Goal: Task Accomplishment & Management: Manage account settings

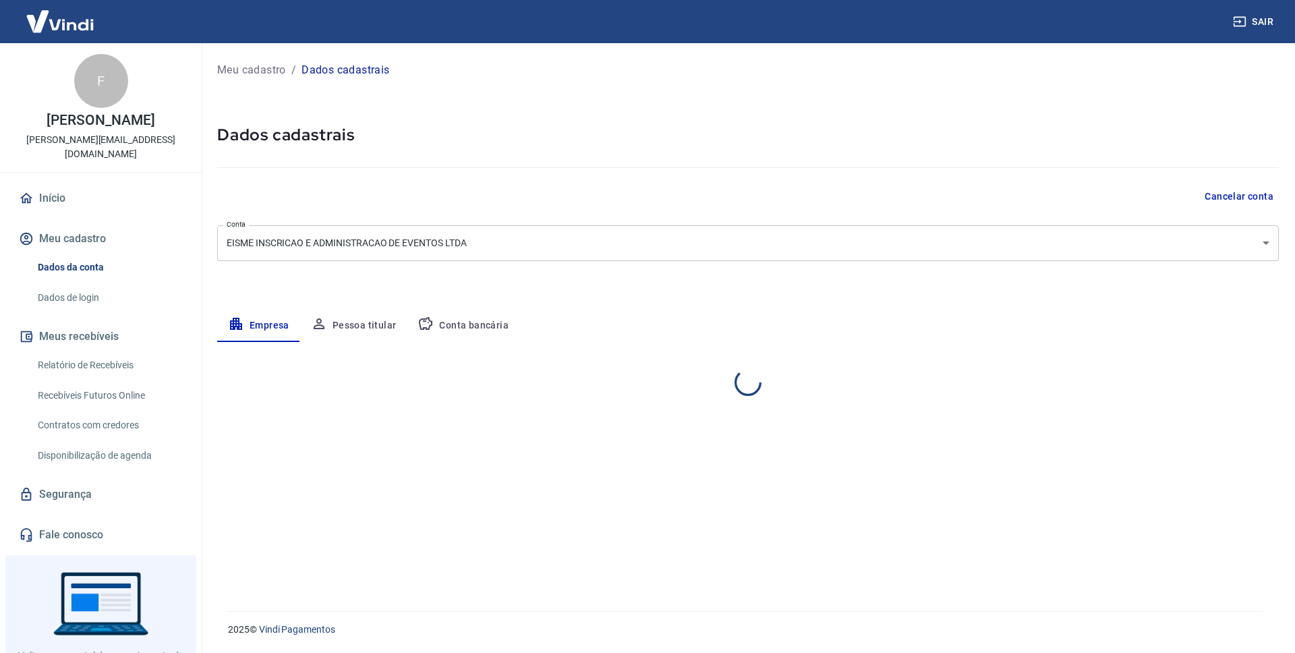
select select "SP"
select select "business"
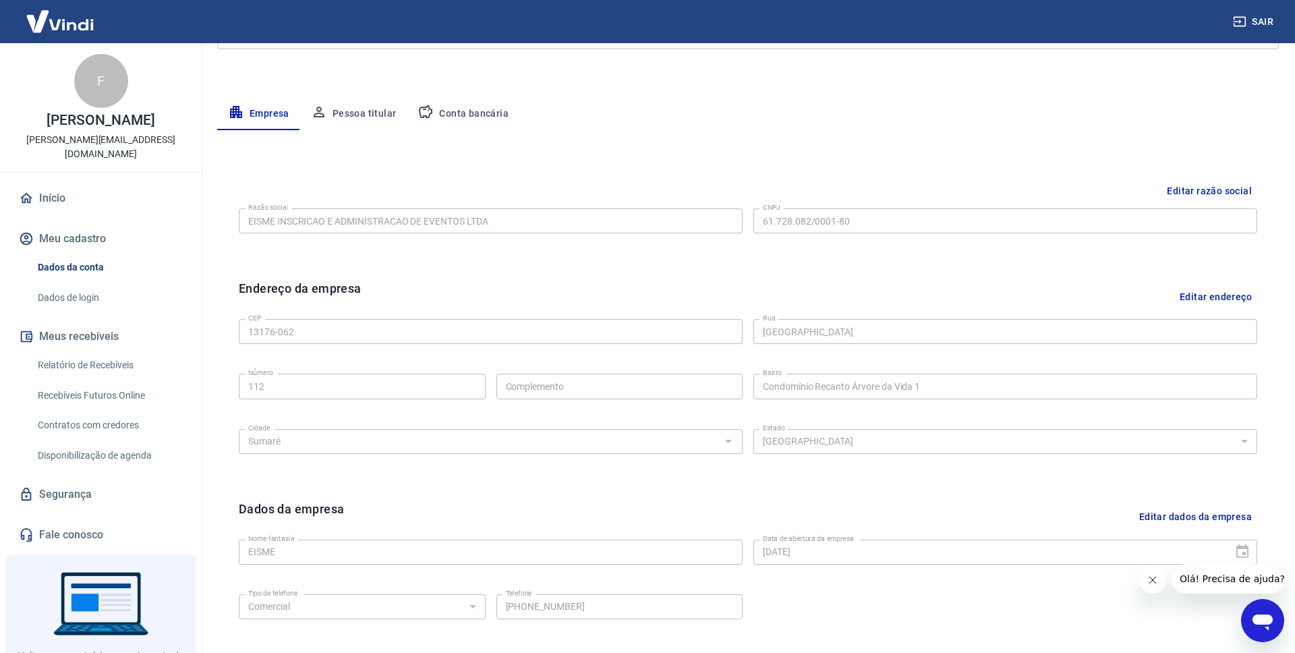
scroll to position [103, 0]
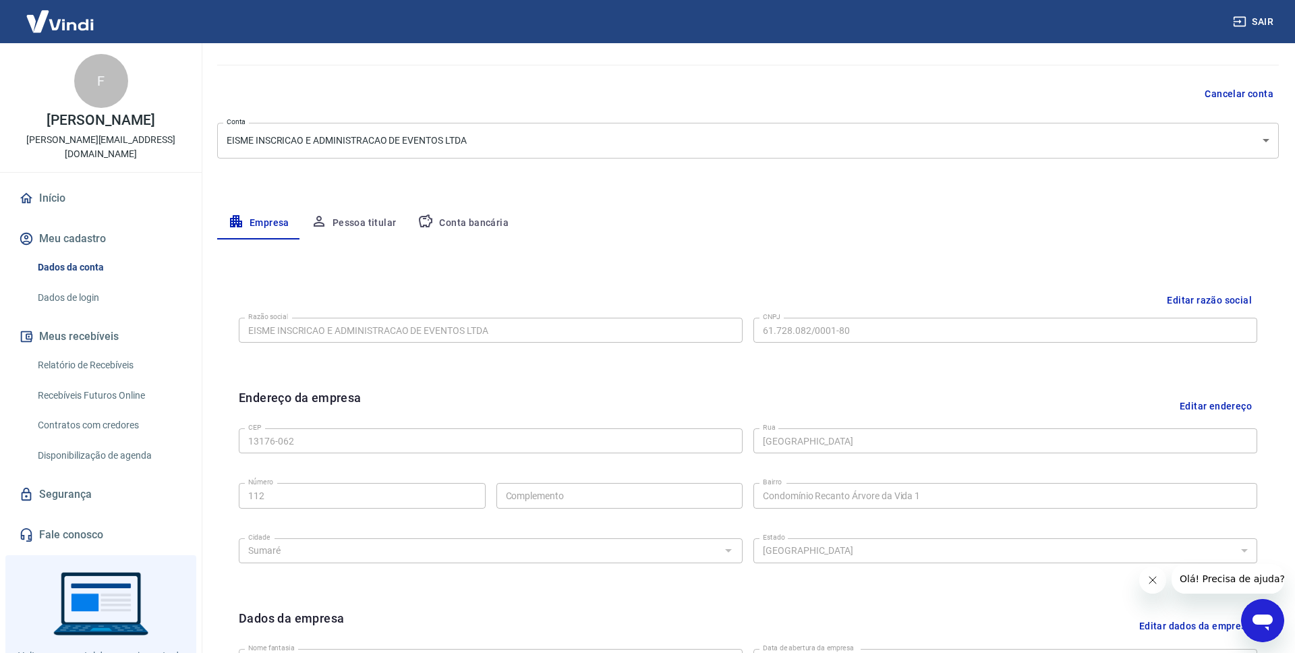
click at [371, 223] on button "Pessoa titular" at bounding box center [353, 223] width 107 height 32
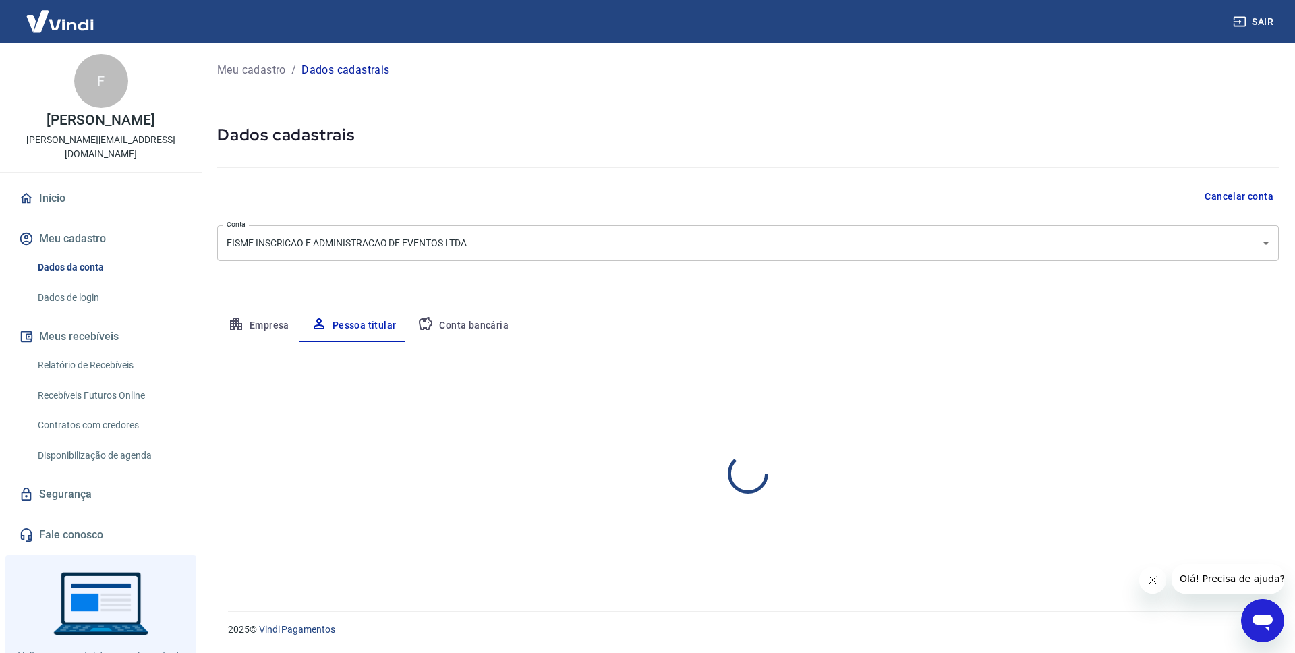
scroll to position [0, 0]
click at [251, 326] on button "Empresa" at bounding box center [258, 326] width 83 height 32
select select "SP"
select select "business"
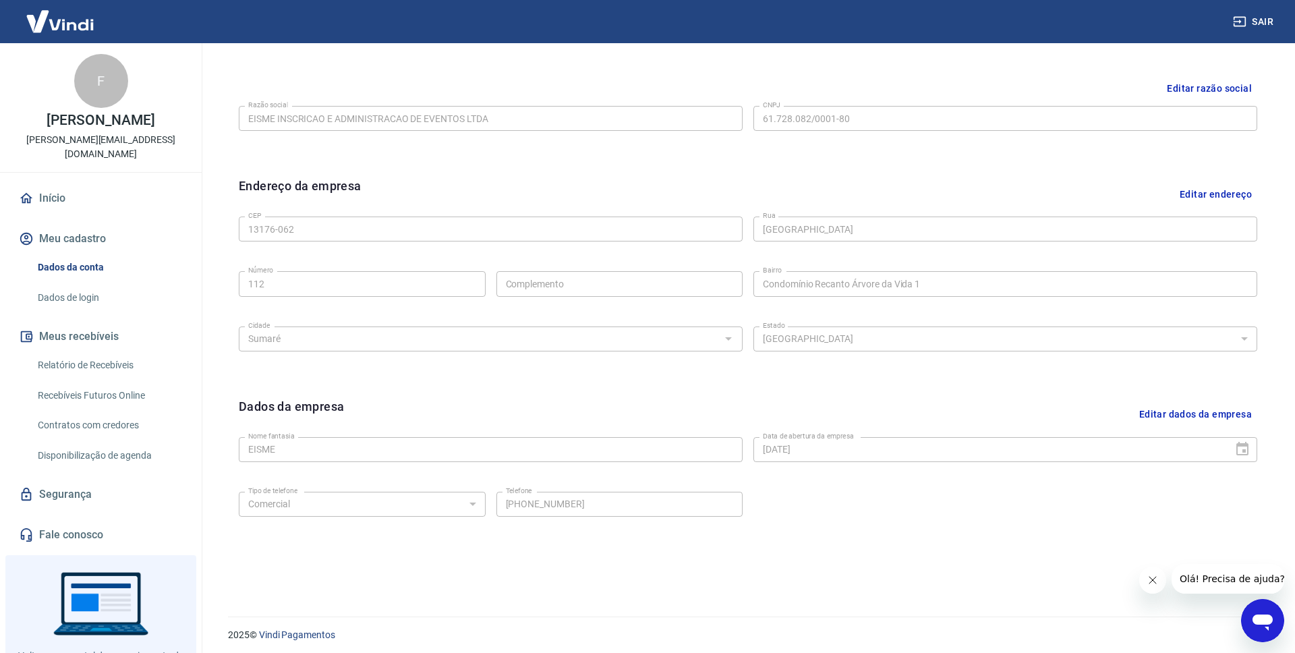
scroll to position [320, 0]
click at [1182, 410] on button "Editar dados da empresa" at bounding box center [1195, 409] width 123 height 34
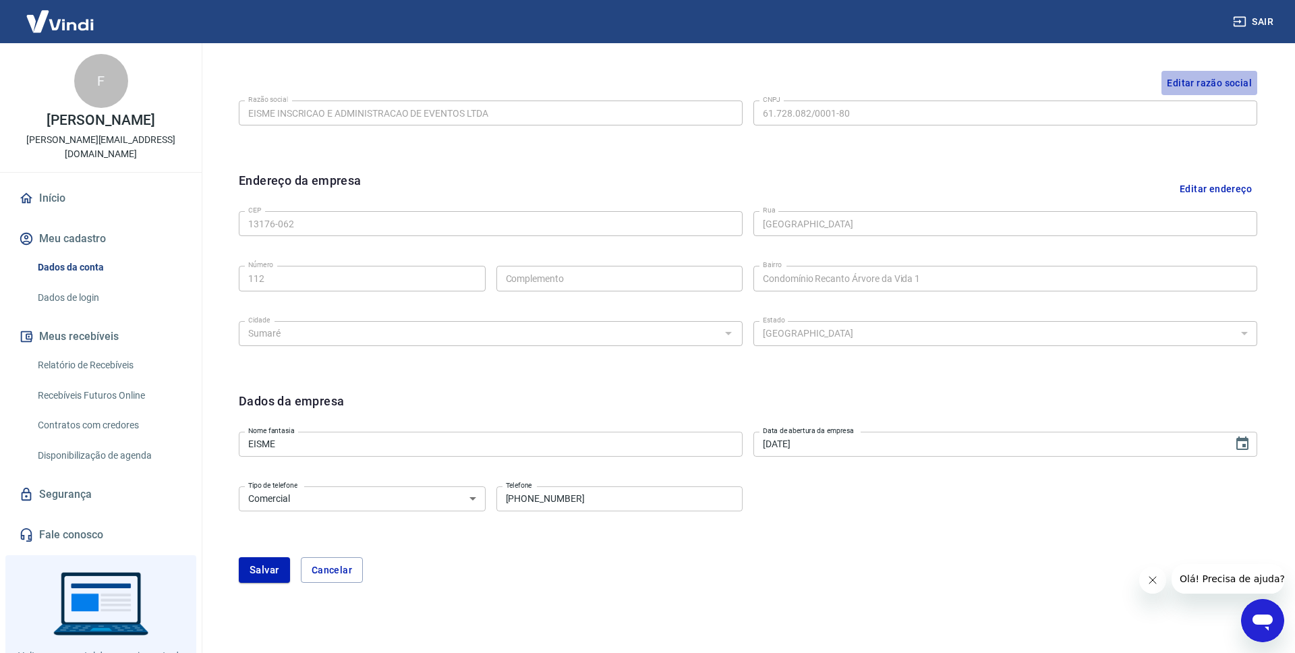
click at [1233, 89] on button "Editar razão social" at bounding box center [1210, 83] width 96 height 25
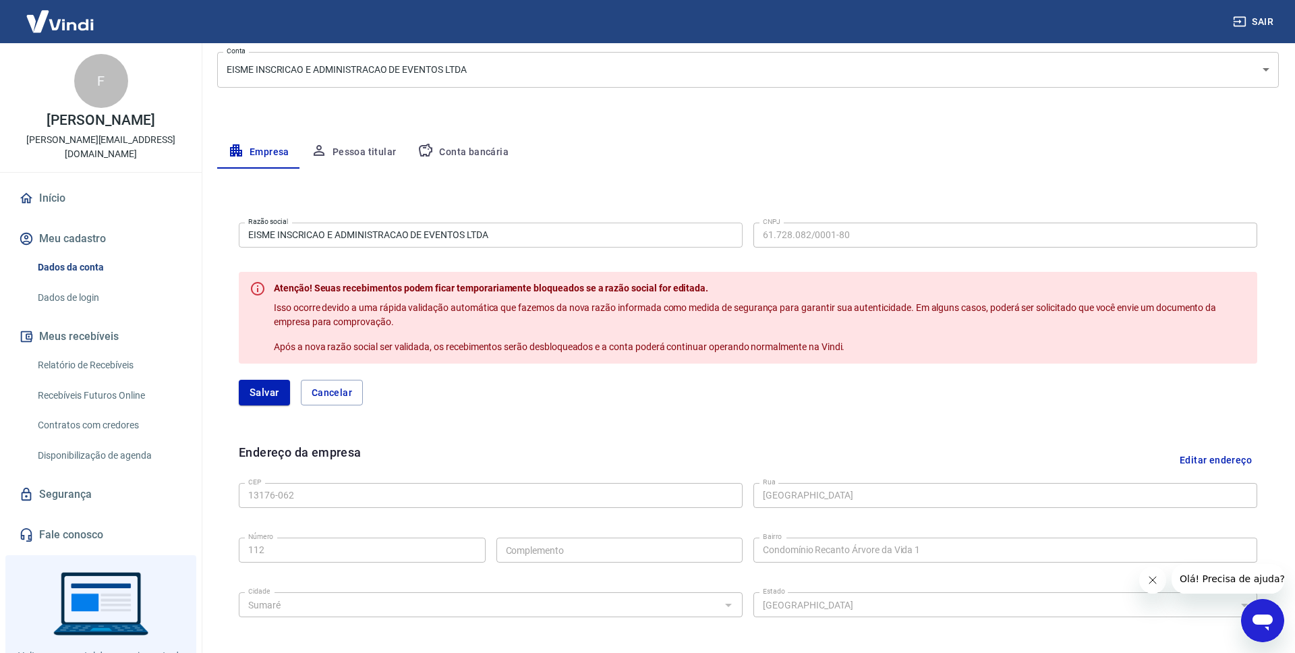
scroll to position [172, 0]
click at [383, 159] on button "Pessoa titular" at bounding box center [353, 154] width 107 height 32
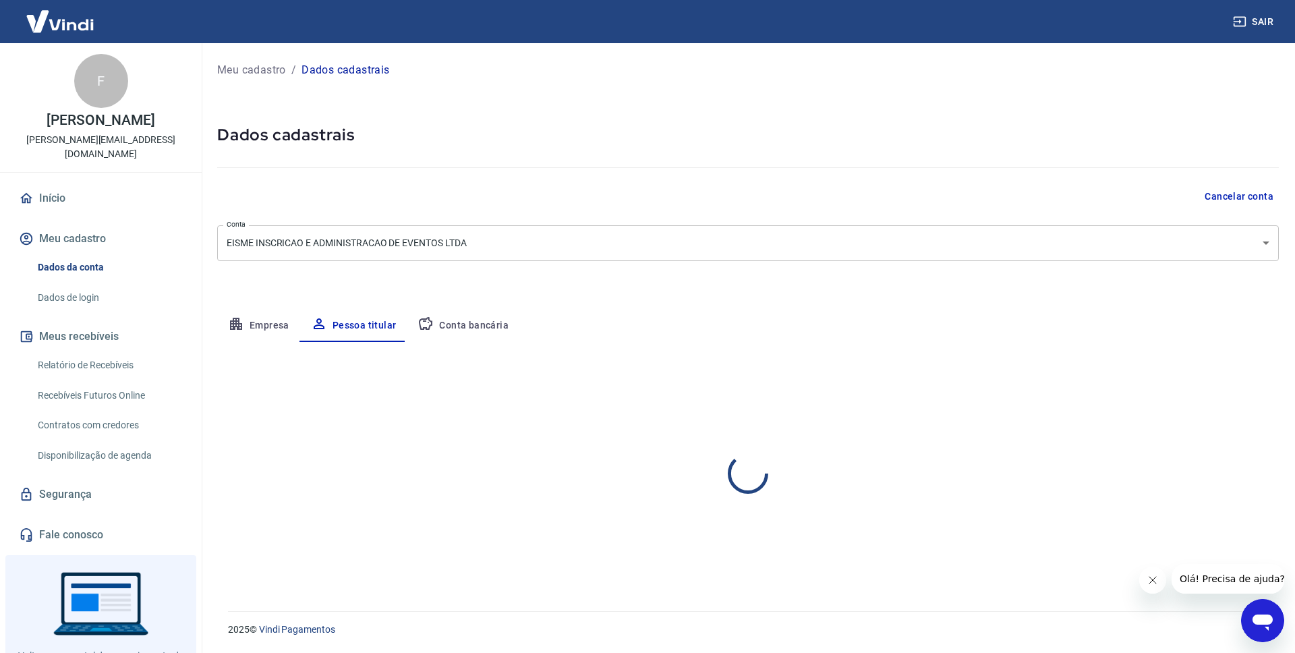
scroll to position [0, 0]
click at [91, 284] on link "Dados de login" at bounding box center [108, 298] width 153 height 28
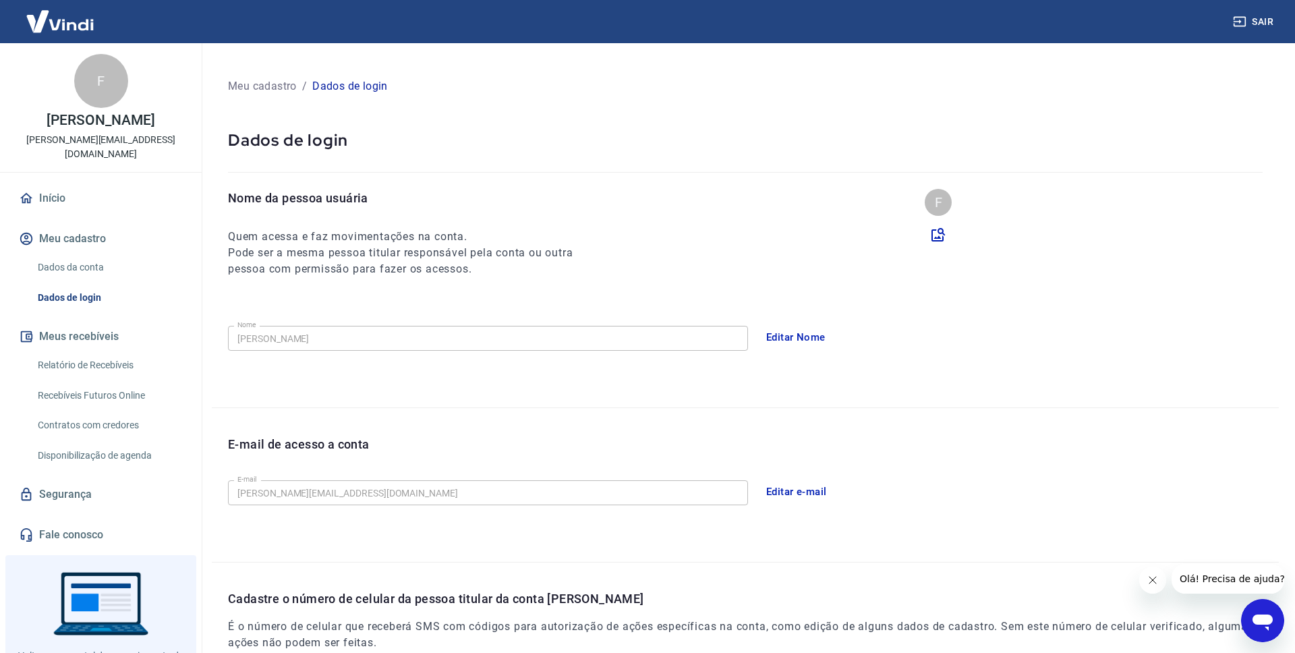
click at [87, 188] on link "Início" at bounding box center [100, 199] width 169 height 30
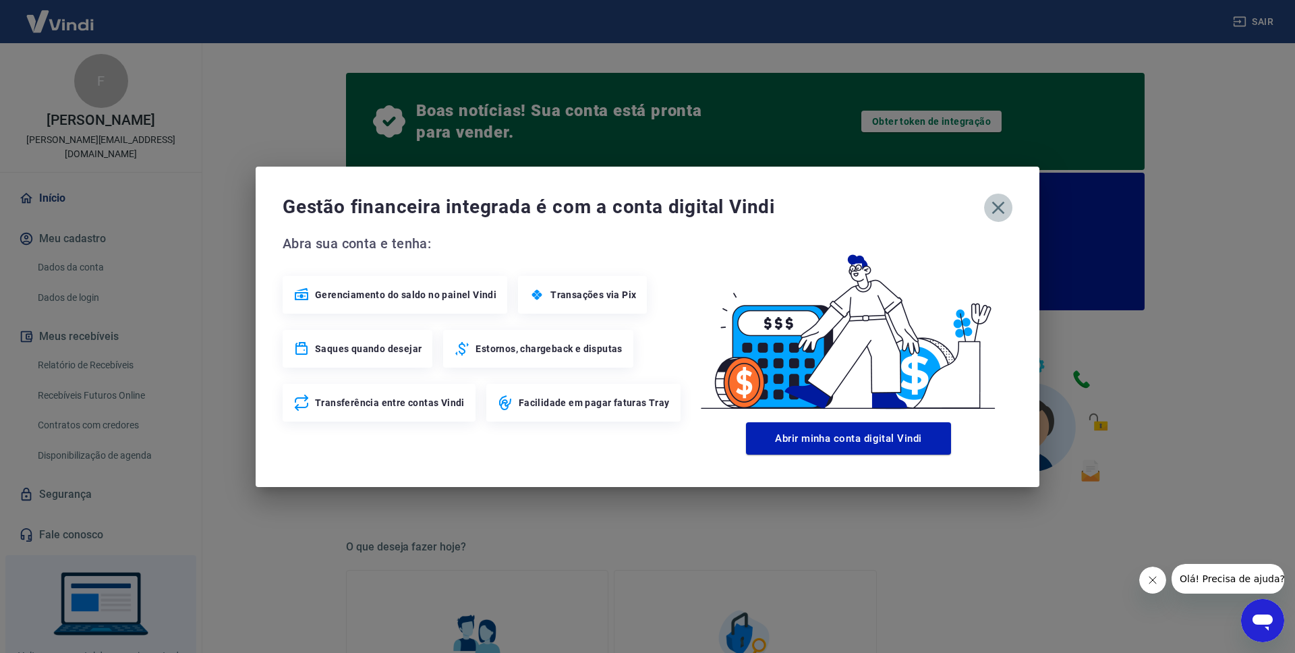
click at [1002, 206] on icon "button" at bounding box center [999, 208] width 22 height 22
